Goal: Transaction & Acquisition: Register for event/course

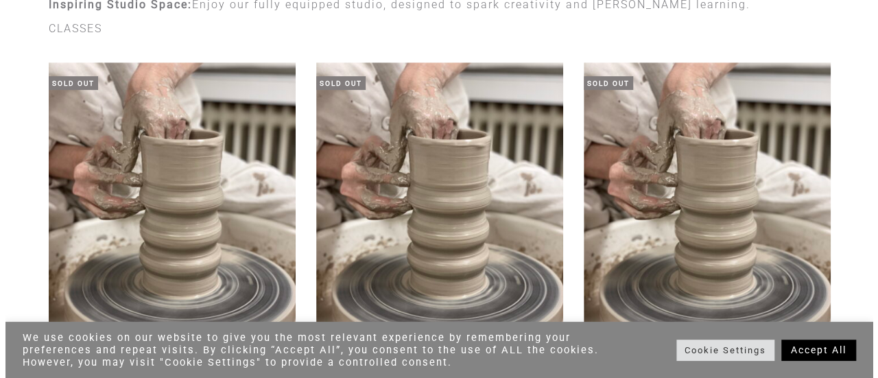
scroll to position [405, 0]
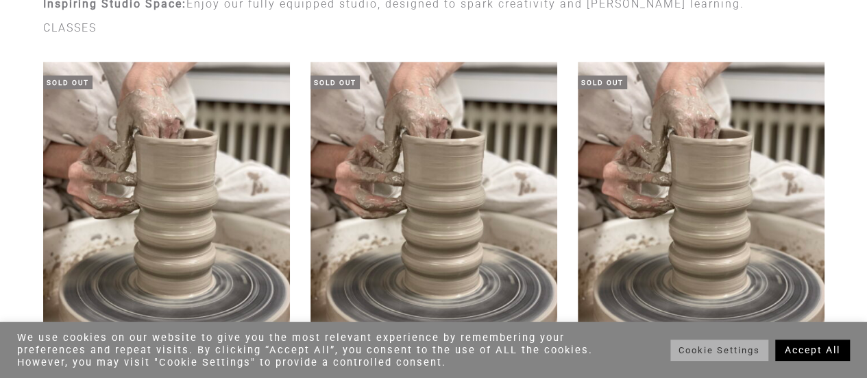
click at [742, 356] on link "Cookie Settings" at bounding box center [720, 349] width 98 height 21
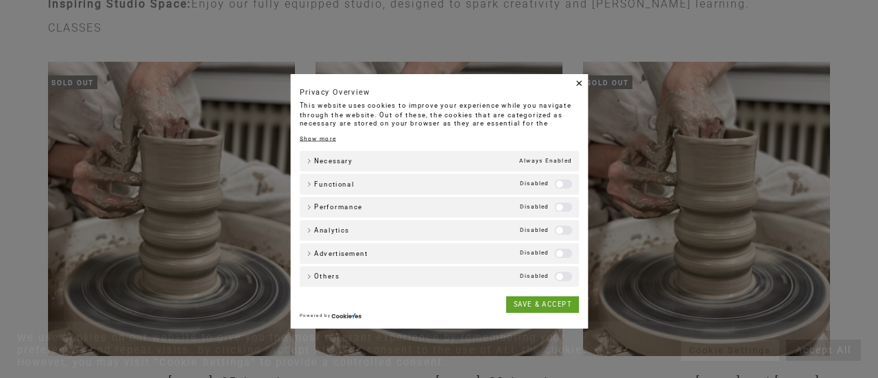
click at [613, 242] on label "Analytics" at bounding box center [623, 244] width 26 height 14
click at [614, 205] on label "Performance" at bounding box center [623, 210] width 26 height 14
click at [614, 173] on label "Functional" at bounding box center [623, 176] width 26 height 14
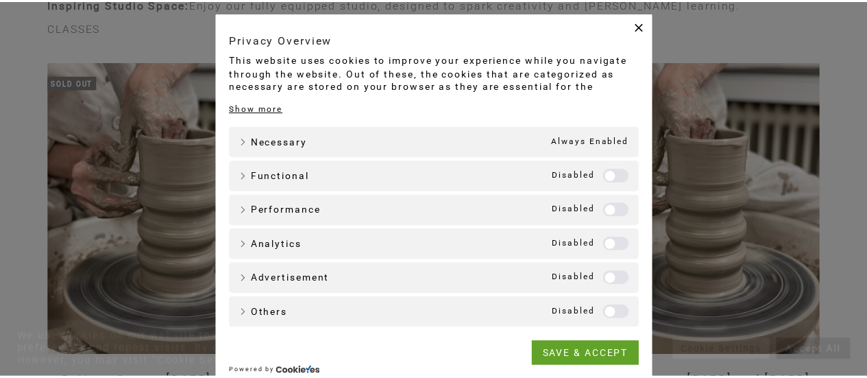
scroll to position [23, 0]
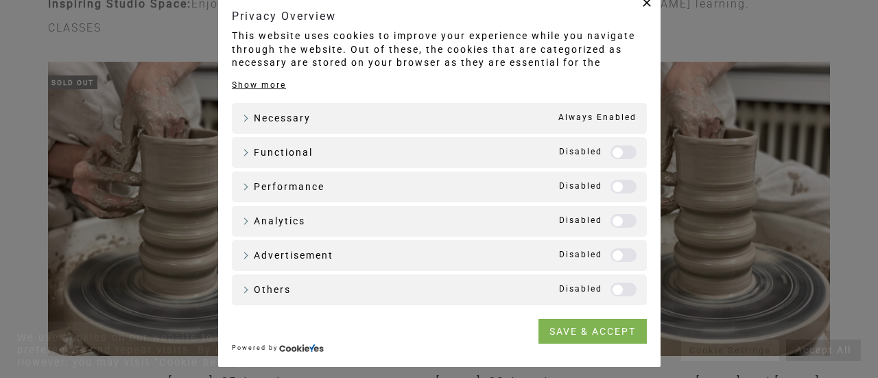
click at [592, 329] on link "SAVE & ACCEPT" at bounding box center [592, 331] width 108 height 25
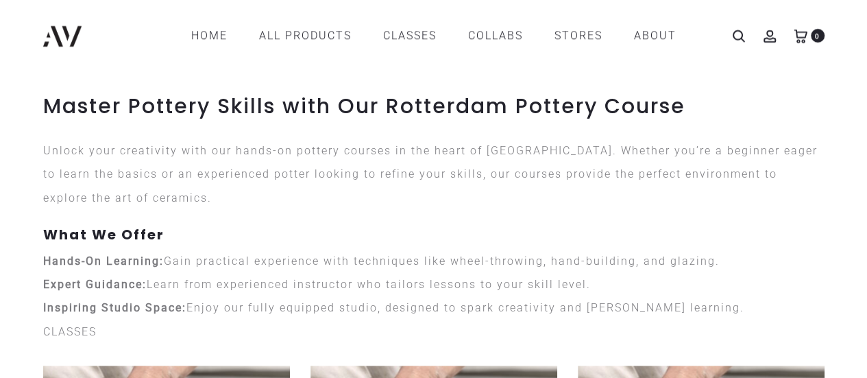
scroll to position [0, 0]
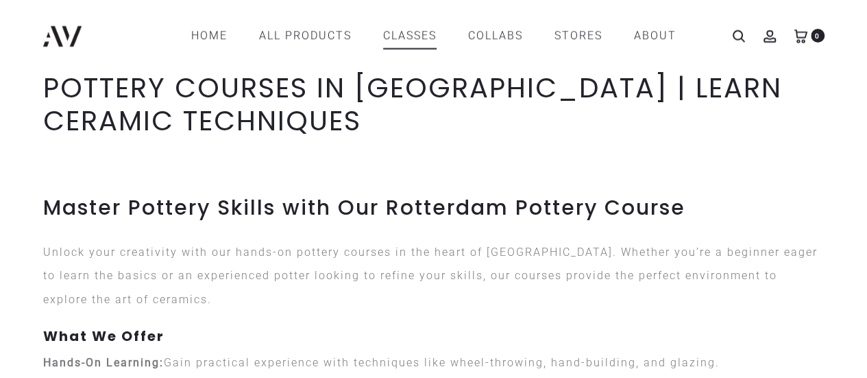
click at [415, 32] on link "CLASSES" at bounding box center [409, 35] width 53 height 23
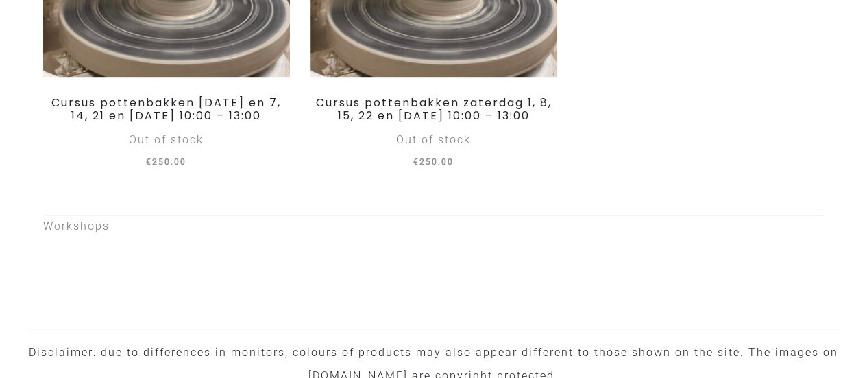
scroll to position [917, 0]
